Goal: Manage account settings

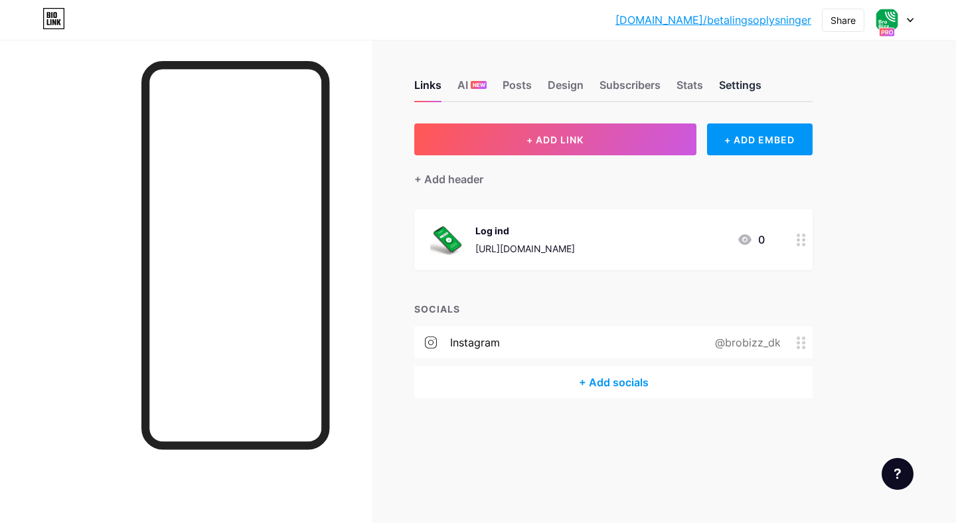
click at [747, 88] on div "Settings" at bounding box center [740, 89] width 43 height 24
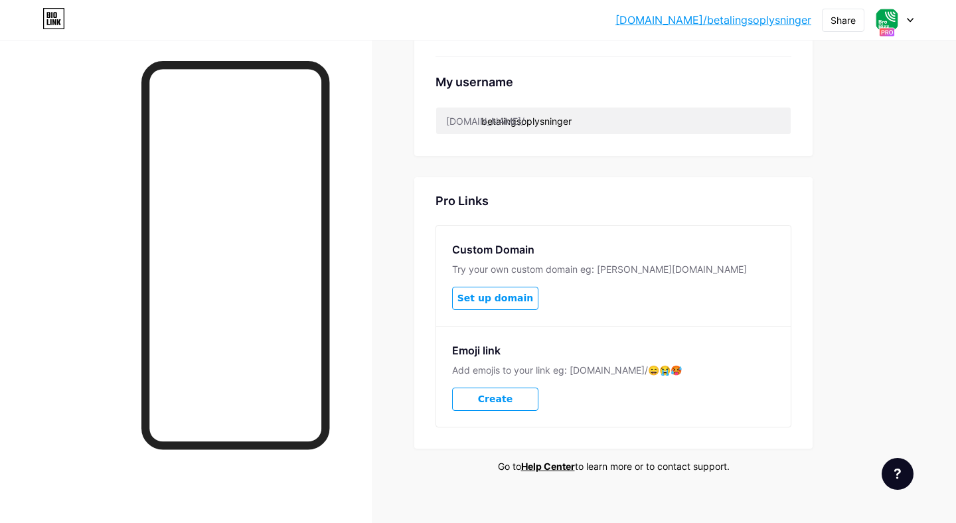
scroll to position [595, 0]
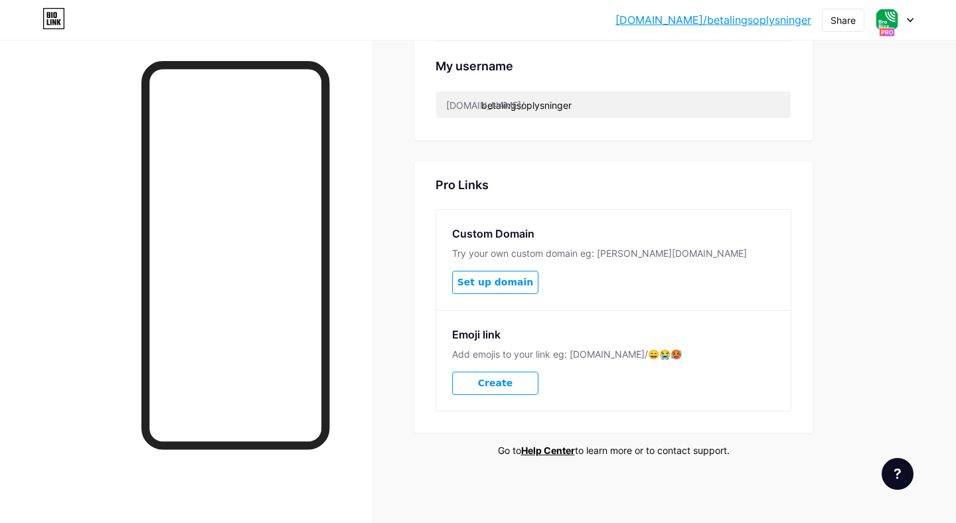
click at [487, 284] on span "Set up domain" at bounding box center [496, 282] width 76 height 11
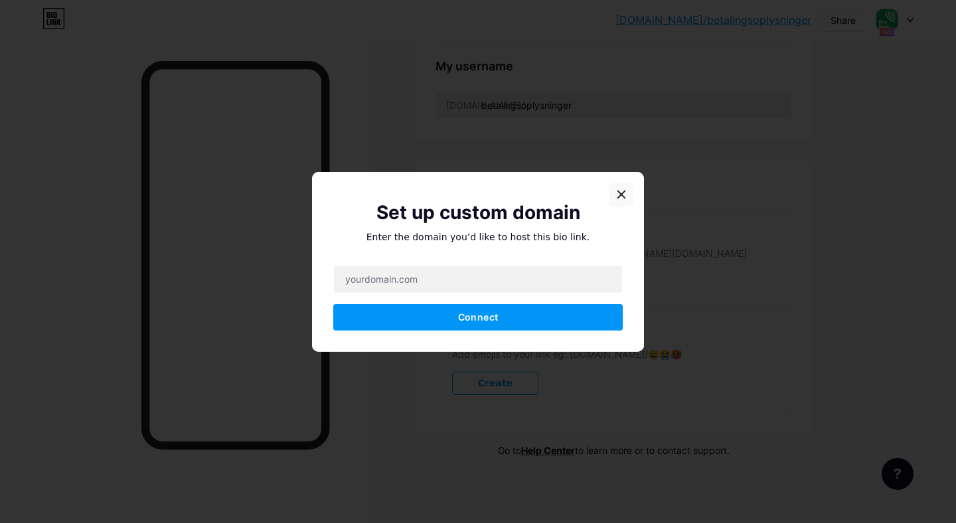
click at [616, 190] on icon at bounding box center [621, 194] width 11 height 11
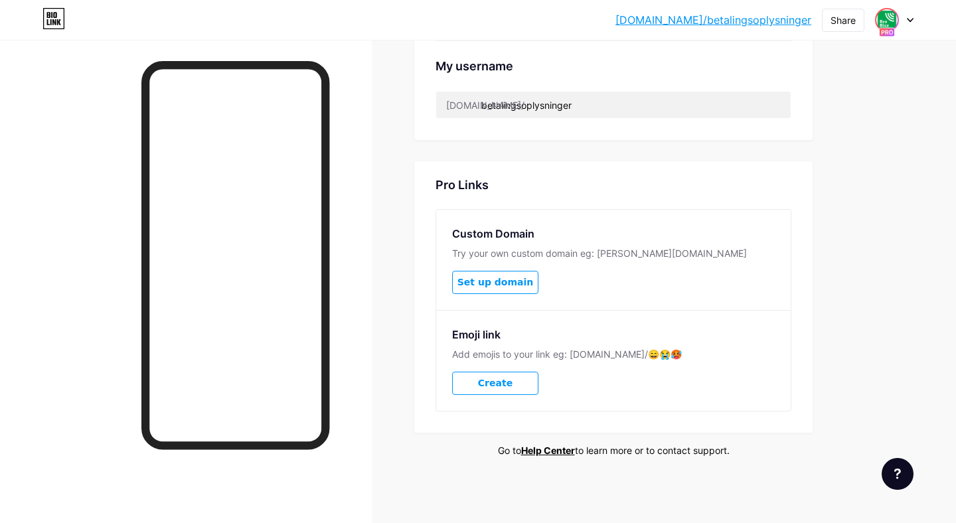
click at [890, 17] on img at bounding box center [887, 19] width 21 height 21
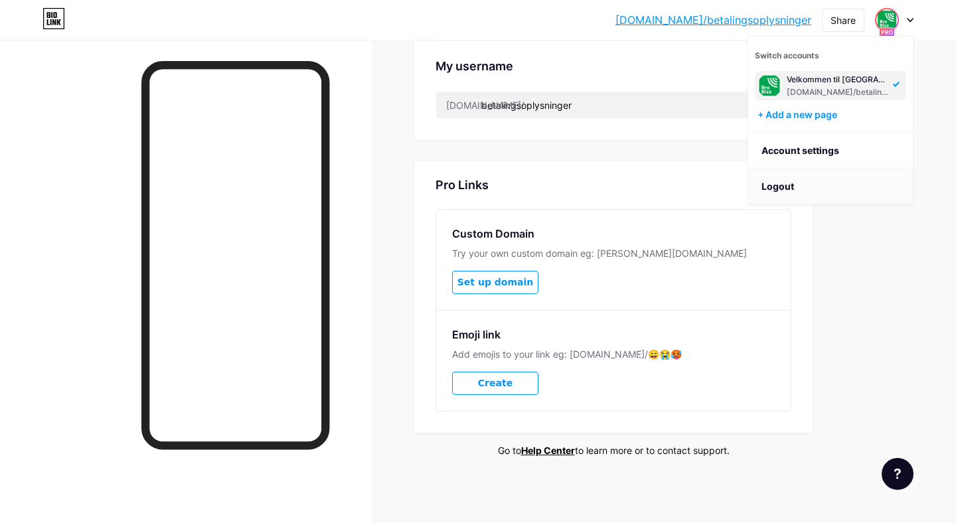
click at [800, 185] on li "Logout" at bounding box center [830, 187] width 165 height 36
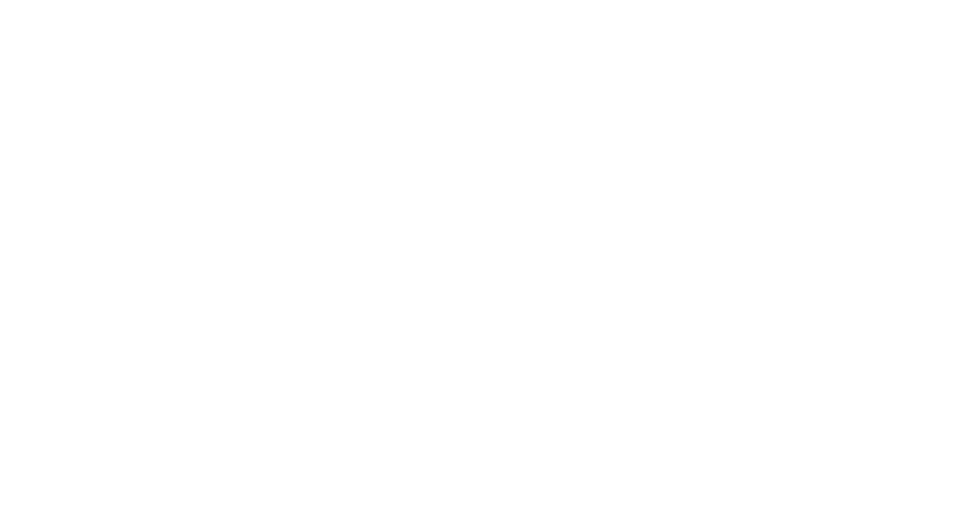
scroll to position [0, 0]
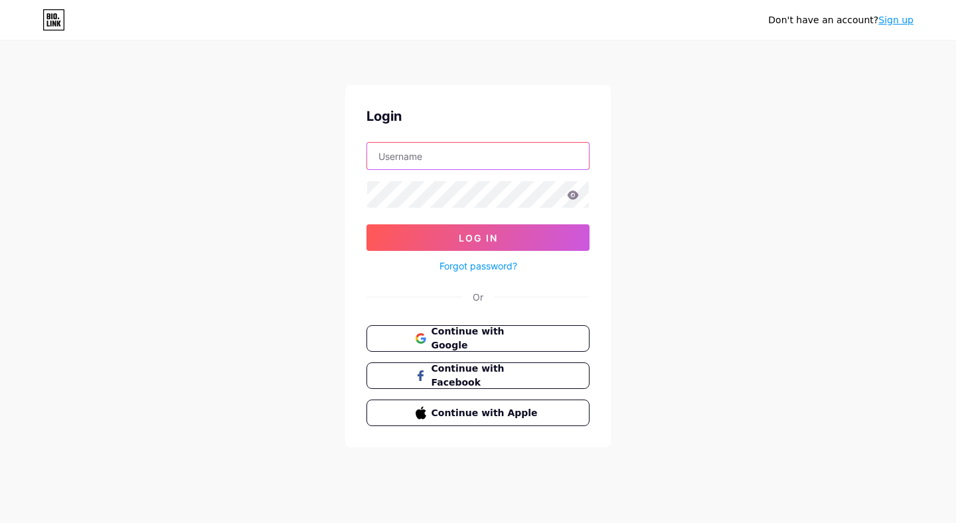
type input "[EMAIL_ADDRESS][DOMAIN_NAME]"
